Goal: Transaction & Acquisition: Purchase product/service

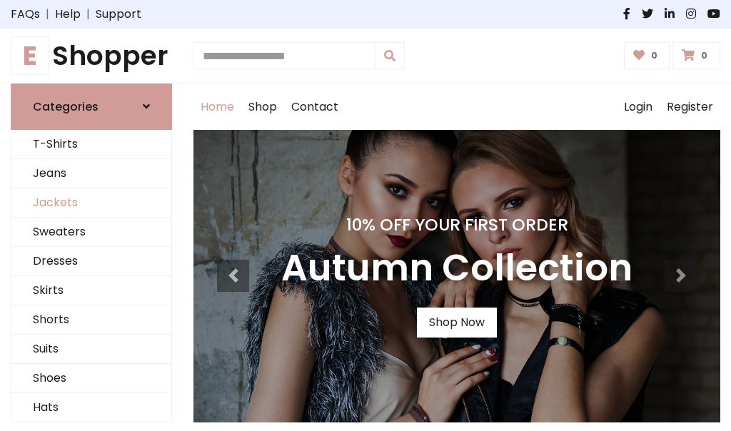
click at [91, 203] on link "Jackets" at bounding box center [91, 202] width 160 height 29
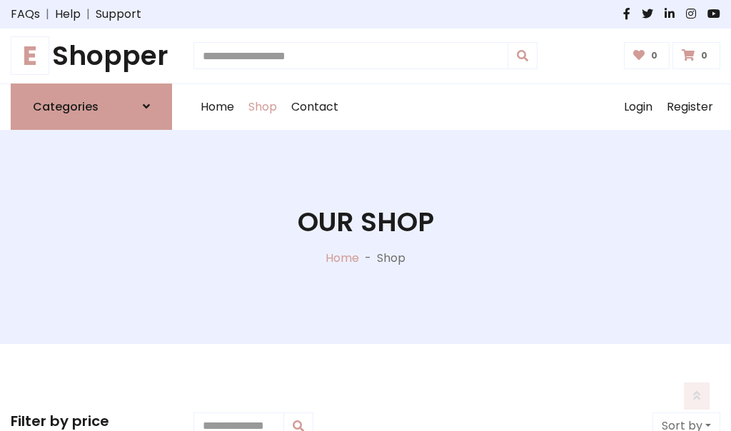
scroll to position [645, 0]
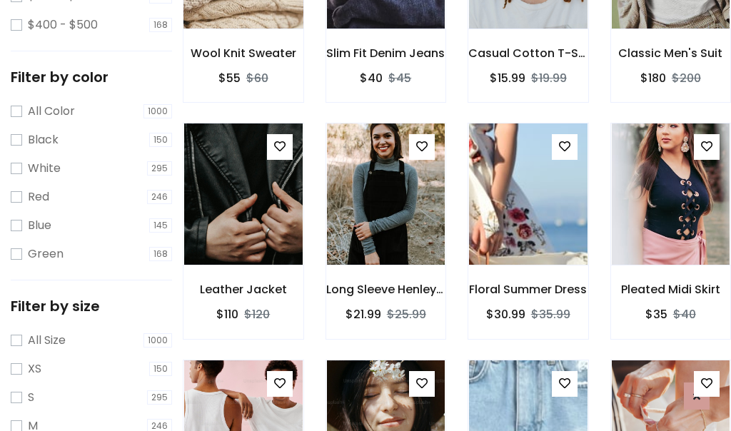
scroll to position [72, 0]
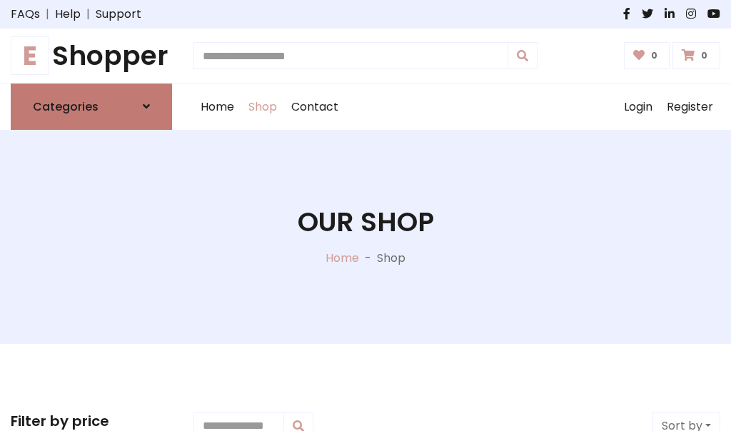
click at [91, 106] on h6 "Categories" at bounding box center [66, 107] width 66 height 14
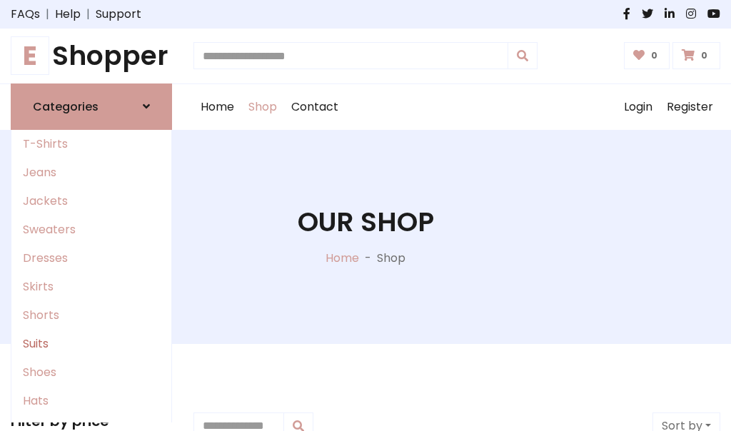
click at [91, 343] on link "Suits" at bounding box center [91, 344] width 160 height 29
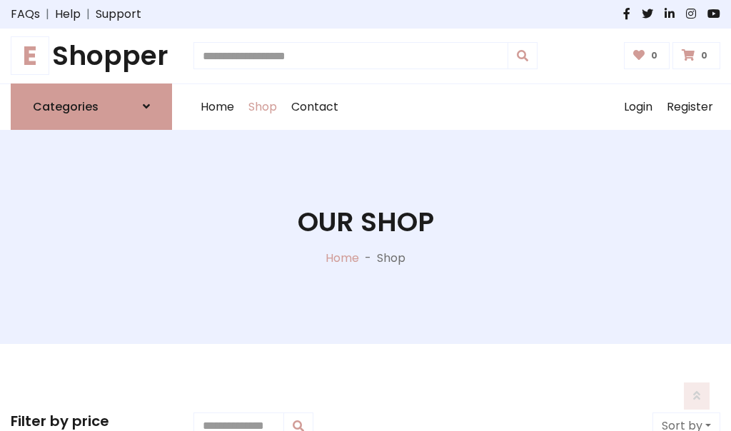
scroll to position [1032, 0]
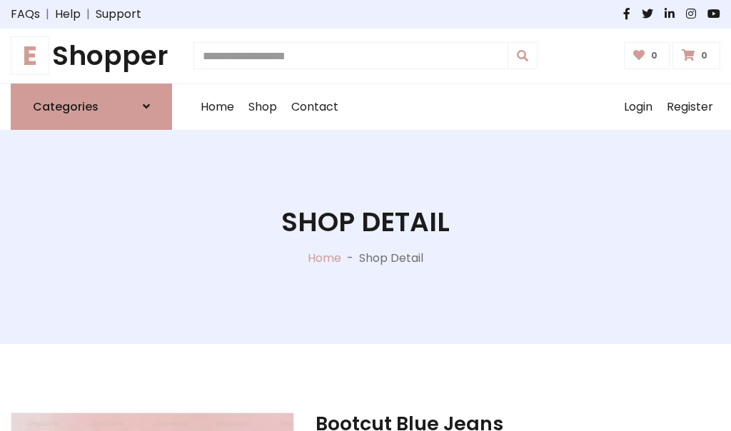
scroll to position [1334, 0]
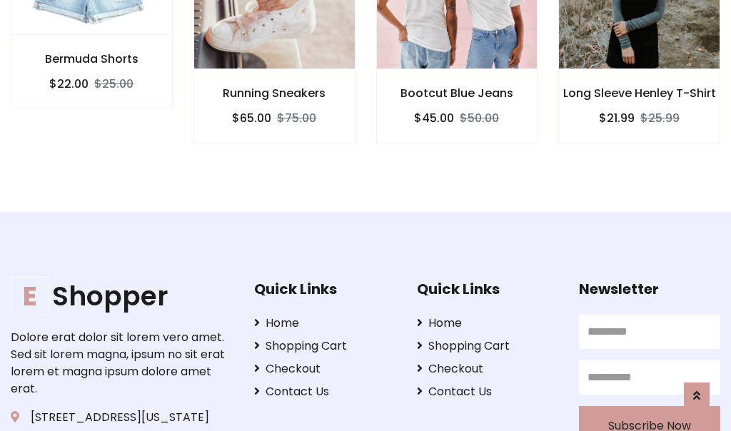
scroll to position [1333, 0]
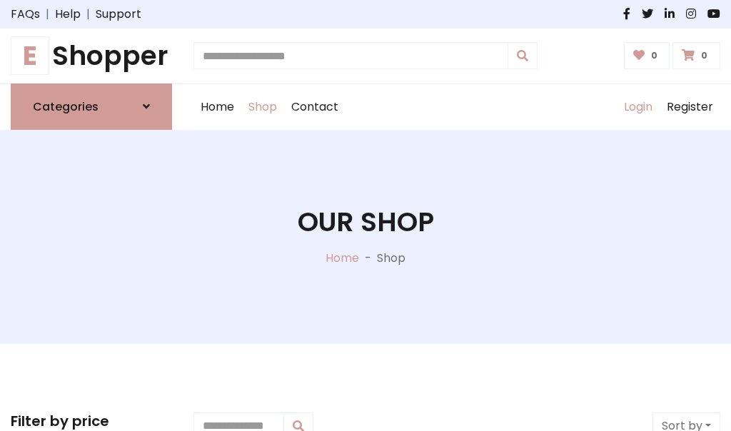
click at [638, 106] on link "Login" at bounding box center [638, 107] width 43 height 46
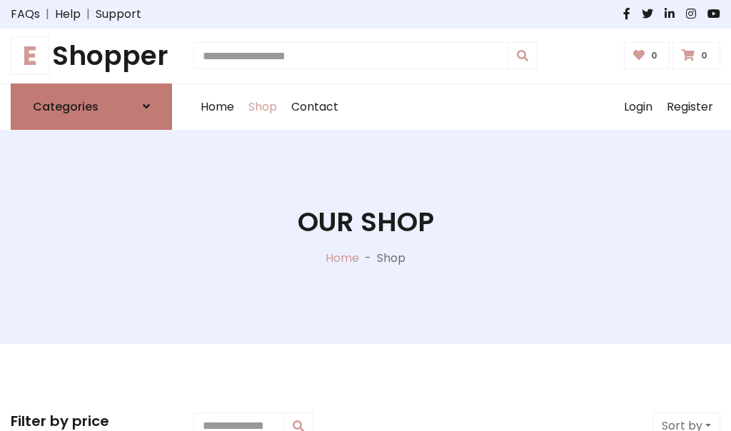
click at [146, 106] on icon at bounding box center [146, 106] width 7 height 11
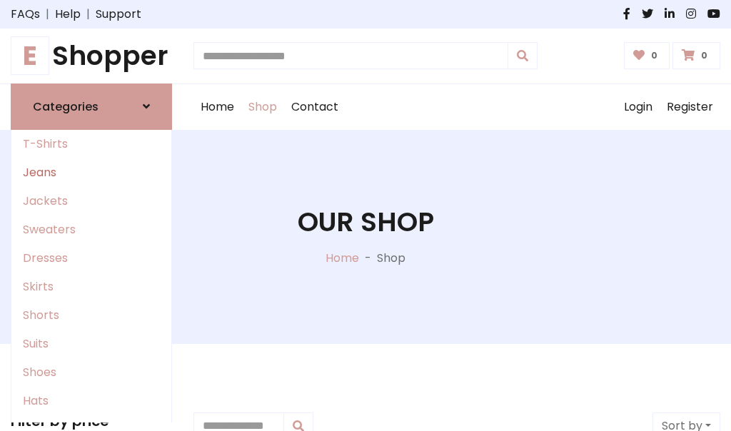
click at [91, 172] on link "Jeans" at bounding box center [91, 172] width 160 height 29
